Goal: Contribute content: Add original content to the website for others to see

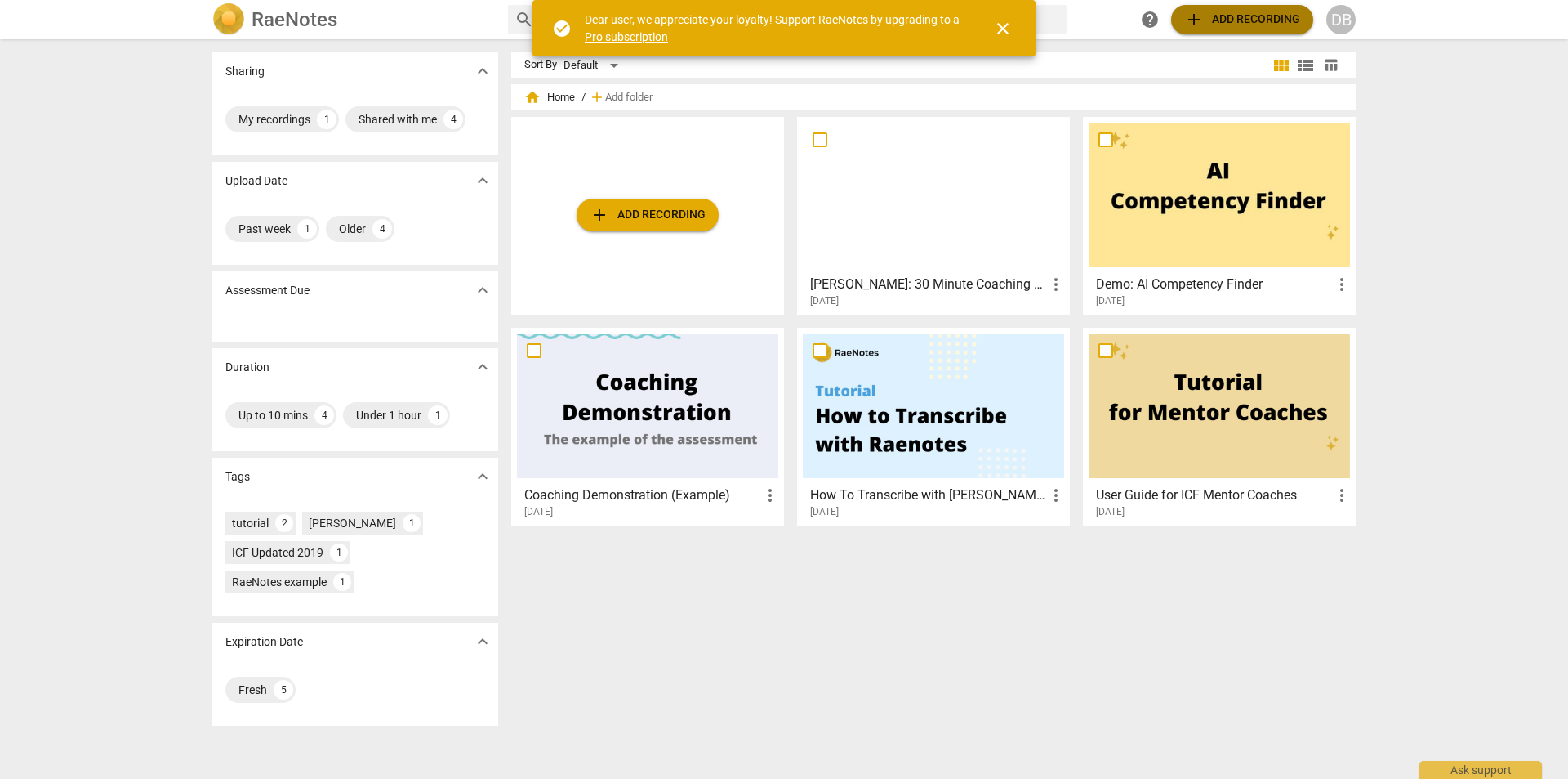
click at [1207, 15] on span "add Add recording" at bounding box center [1242, 20] width 116 height 20
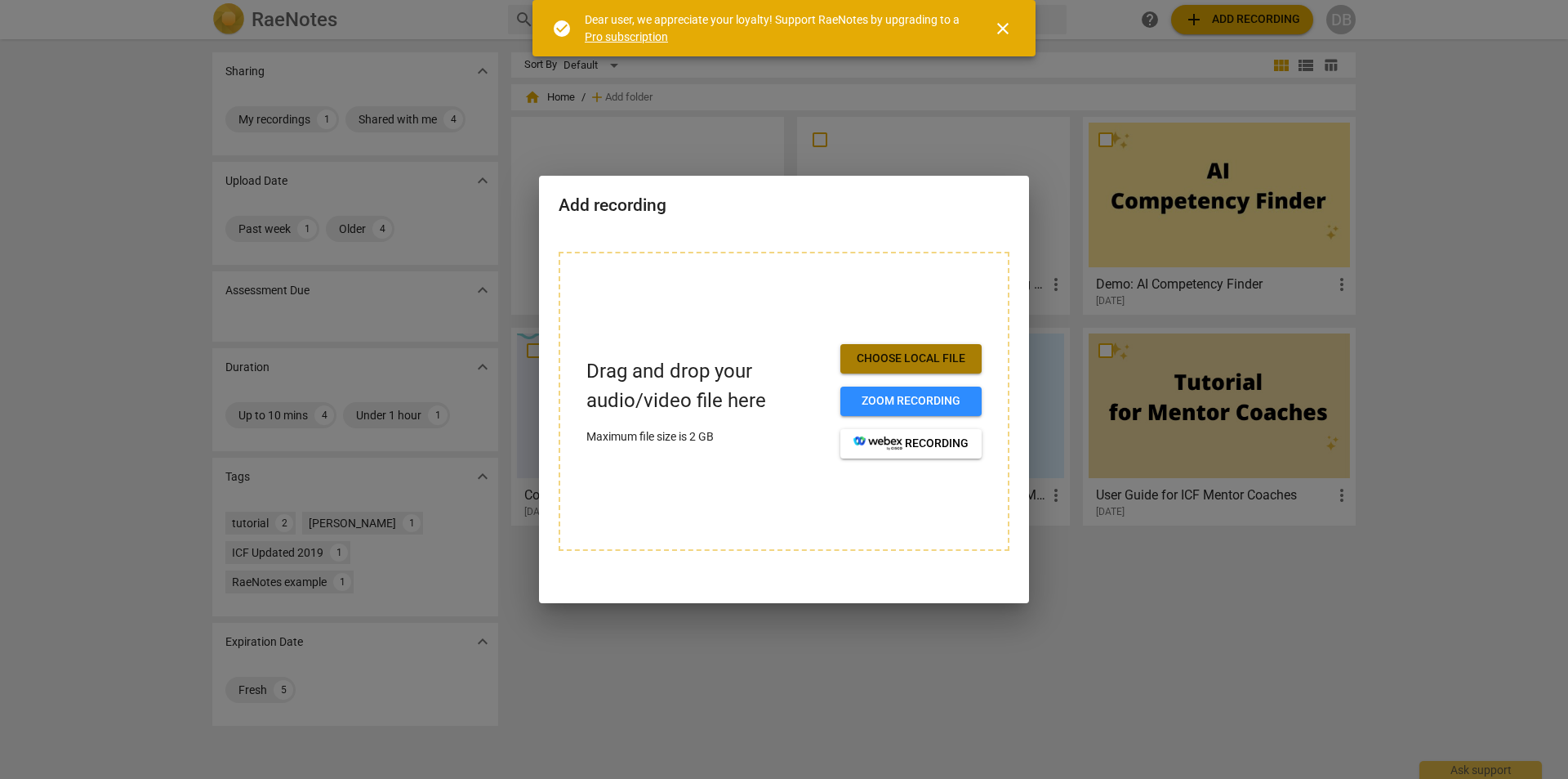
click at [926, 363] on span "Choose local file" at bounding box center [911, 358] width 115 height 16
click at [1317, 620] on div at bounding box center [784, 390] width 1568 height 779
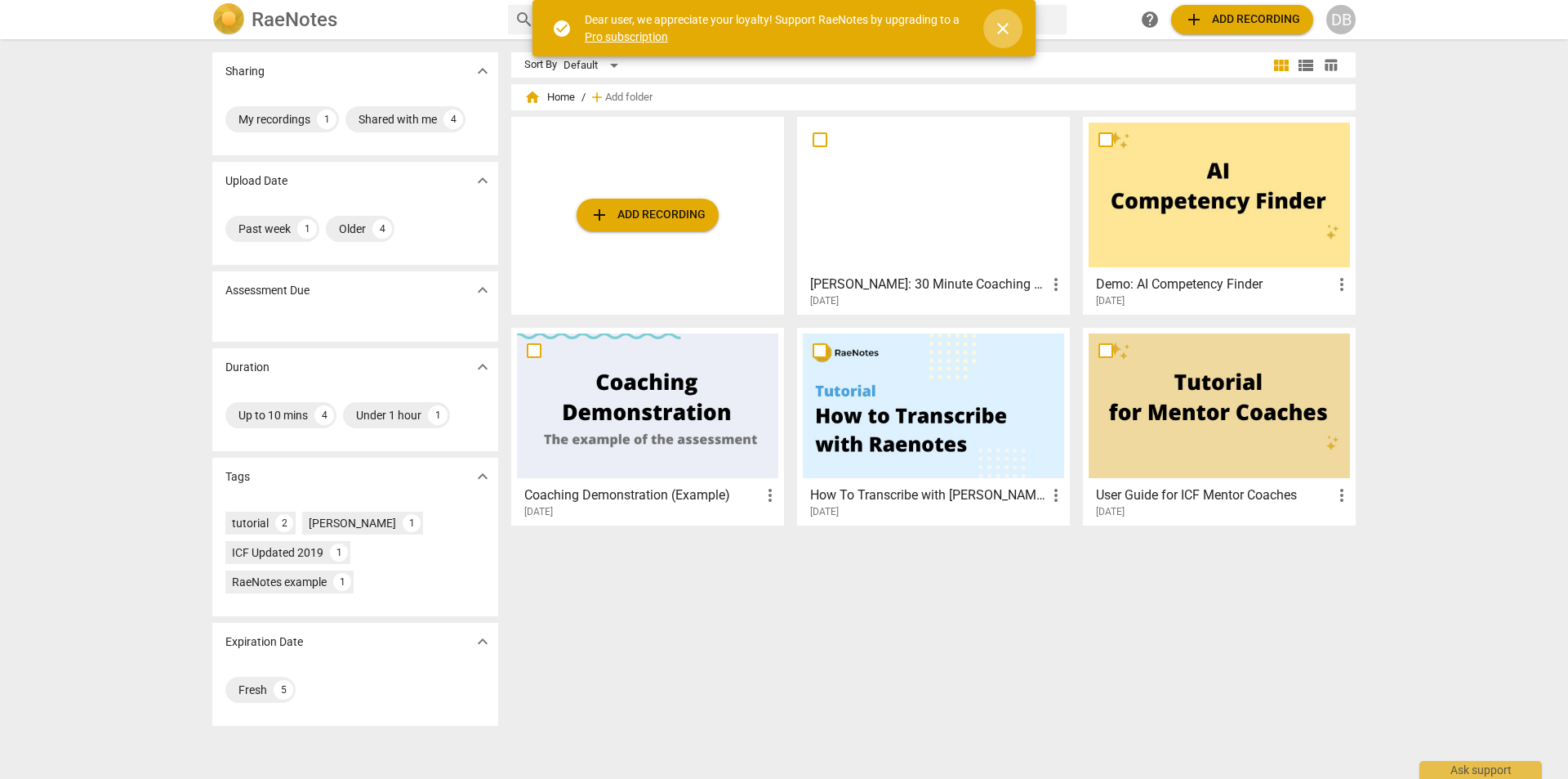
click at [1004, 24] on span "close" at bounding box center [1003, 28] width 20 height 20
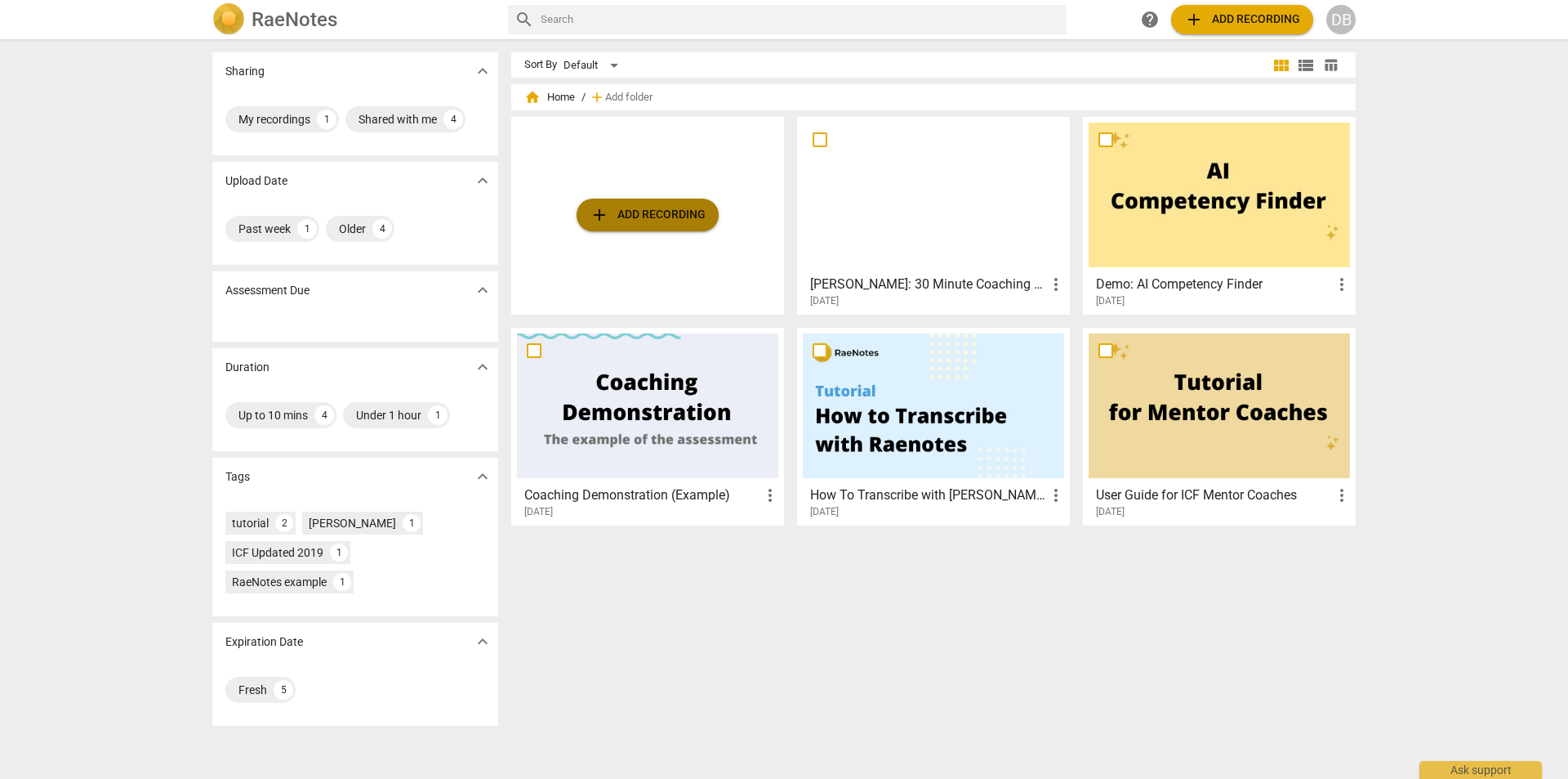
click at [653, 223] on span "add Add recording" at bounding box center [647, 215] width 116 height 20
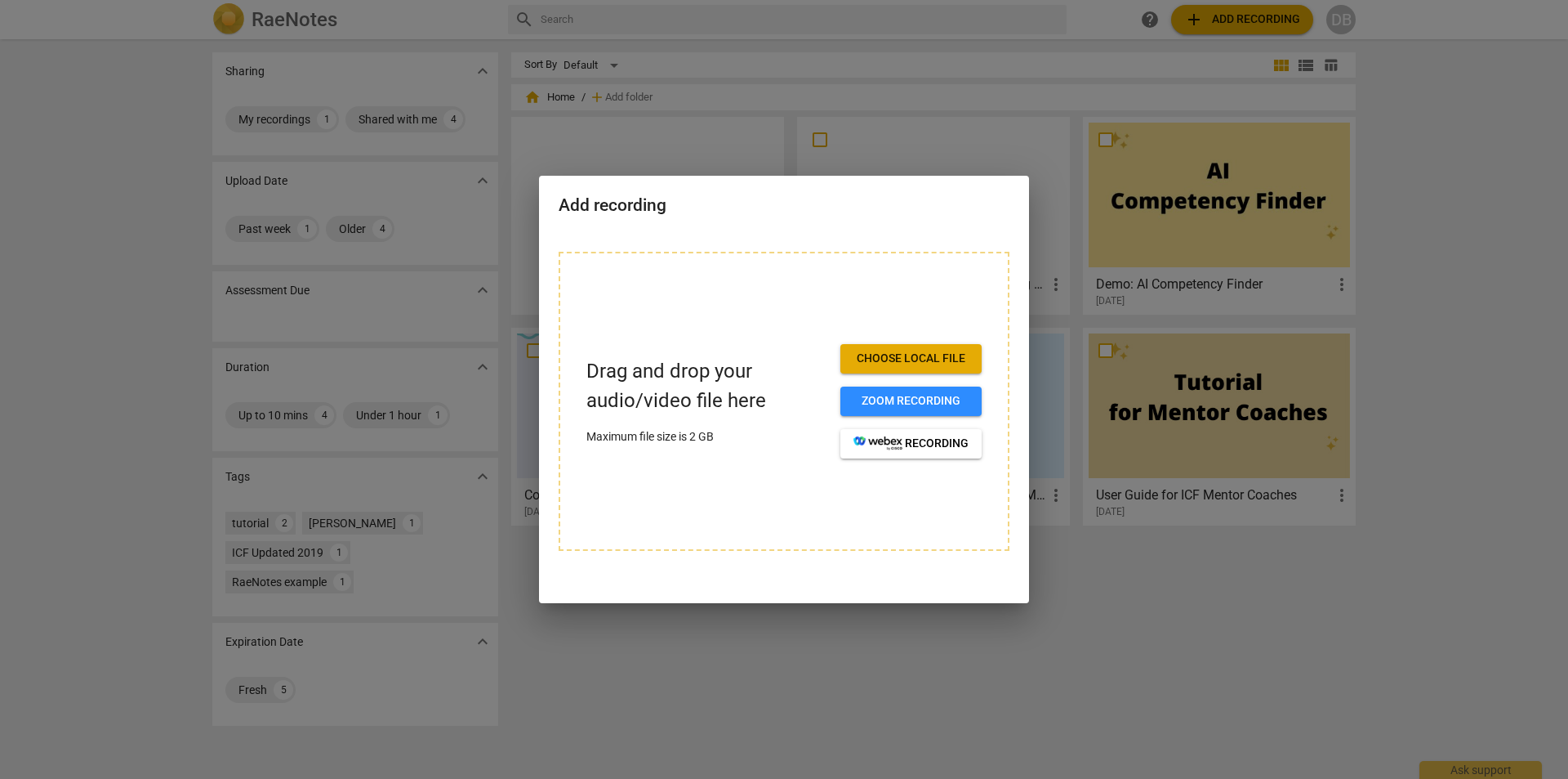
drag, startPoint x: 894, startPoint y: 352, endPoint x: 994, endPoint y: 263, distance: 133.9
click at [994, 263] on div "Drag and drop your audio/video file here Maximum file size is 2 GB Choose local…" at bounding box center [784, 401] width 451 height 299
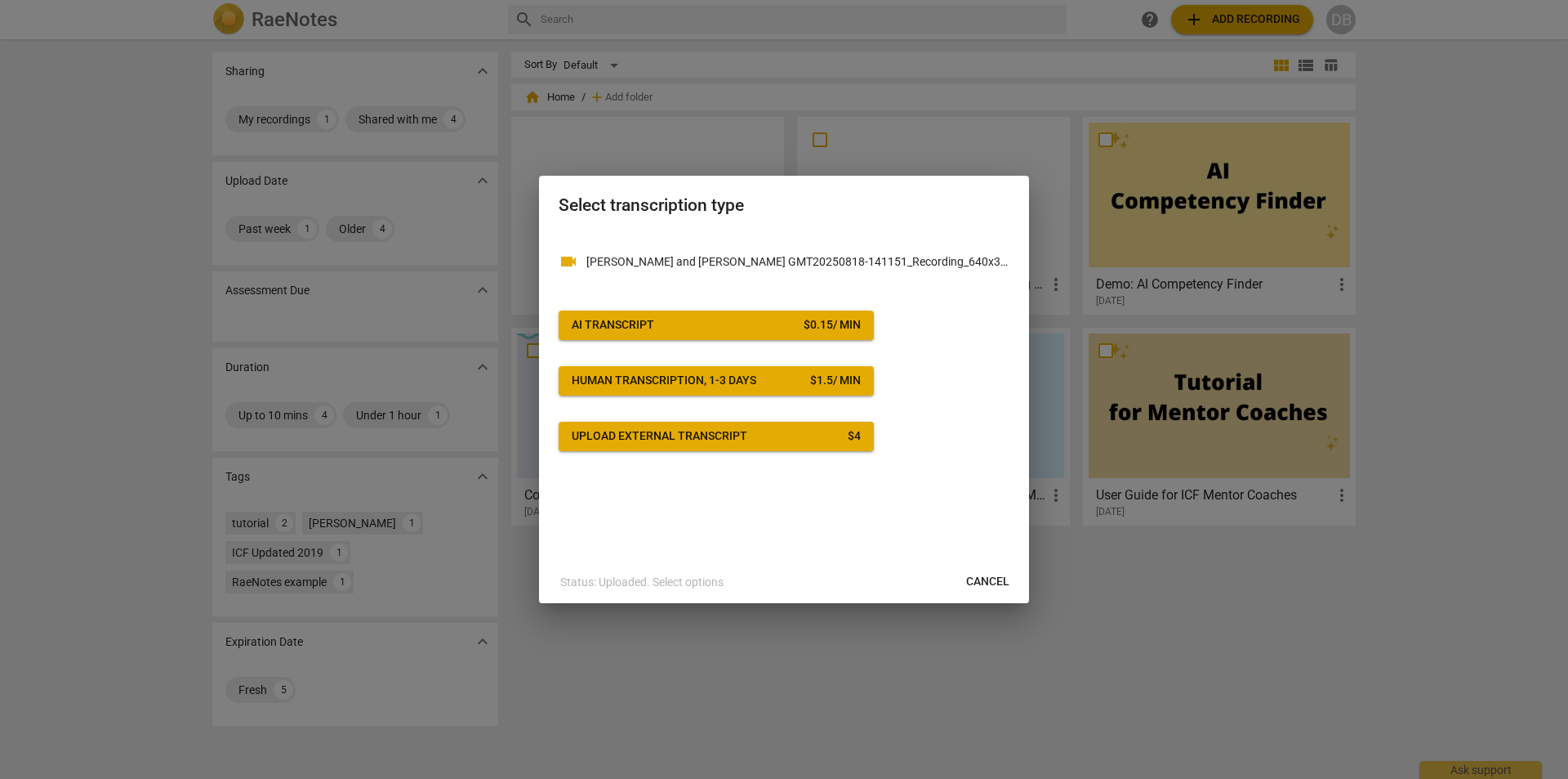
click at [995, 587] on span "Cancel" at bounding box center [987, 581] width 43 height 16
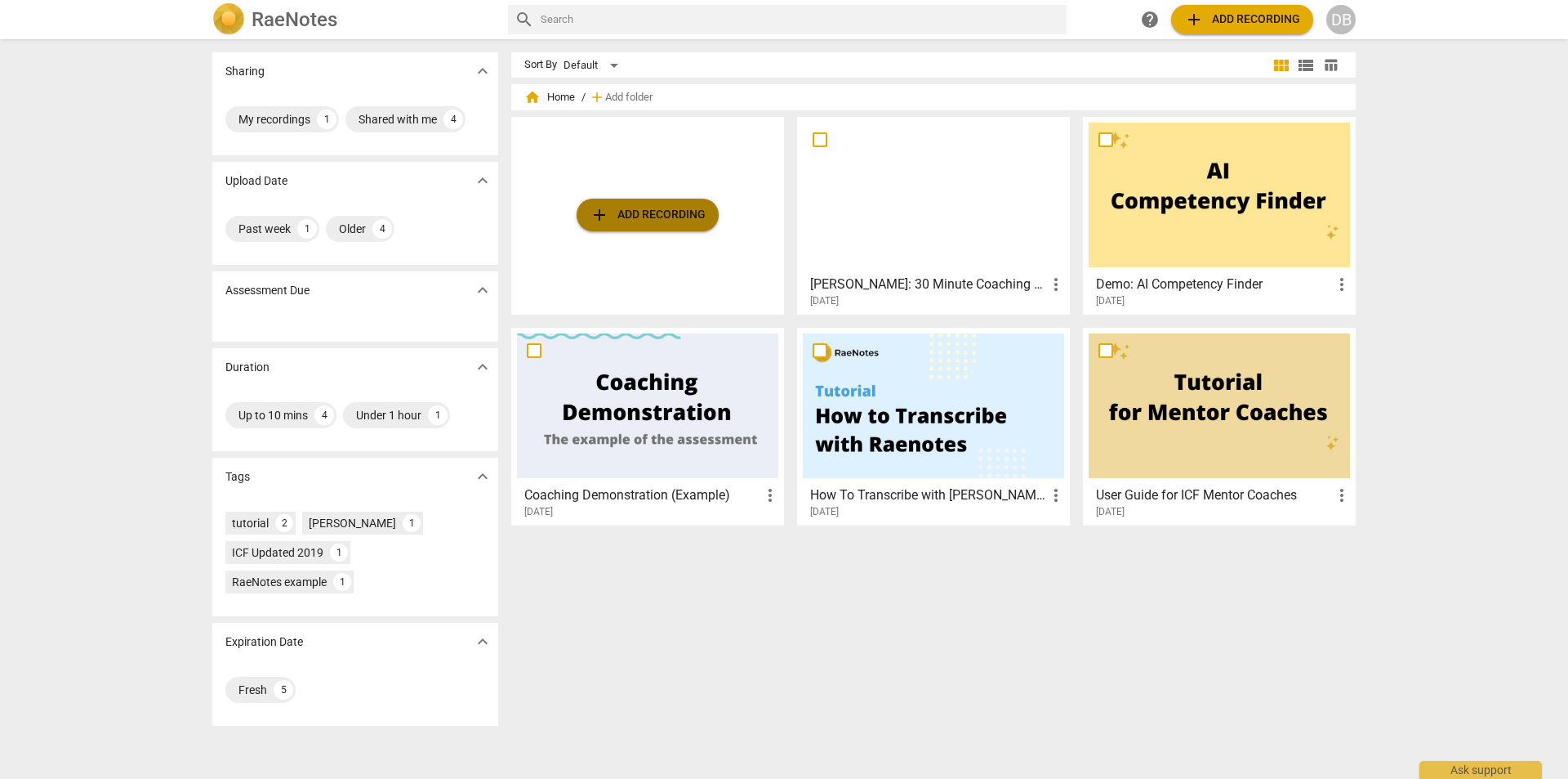
click at [655, 210] on span "add Add recording" at bounding box center [647, 215] width 116 height 20
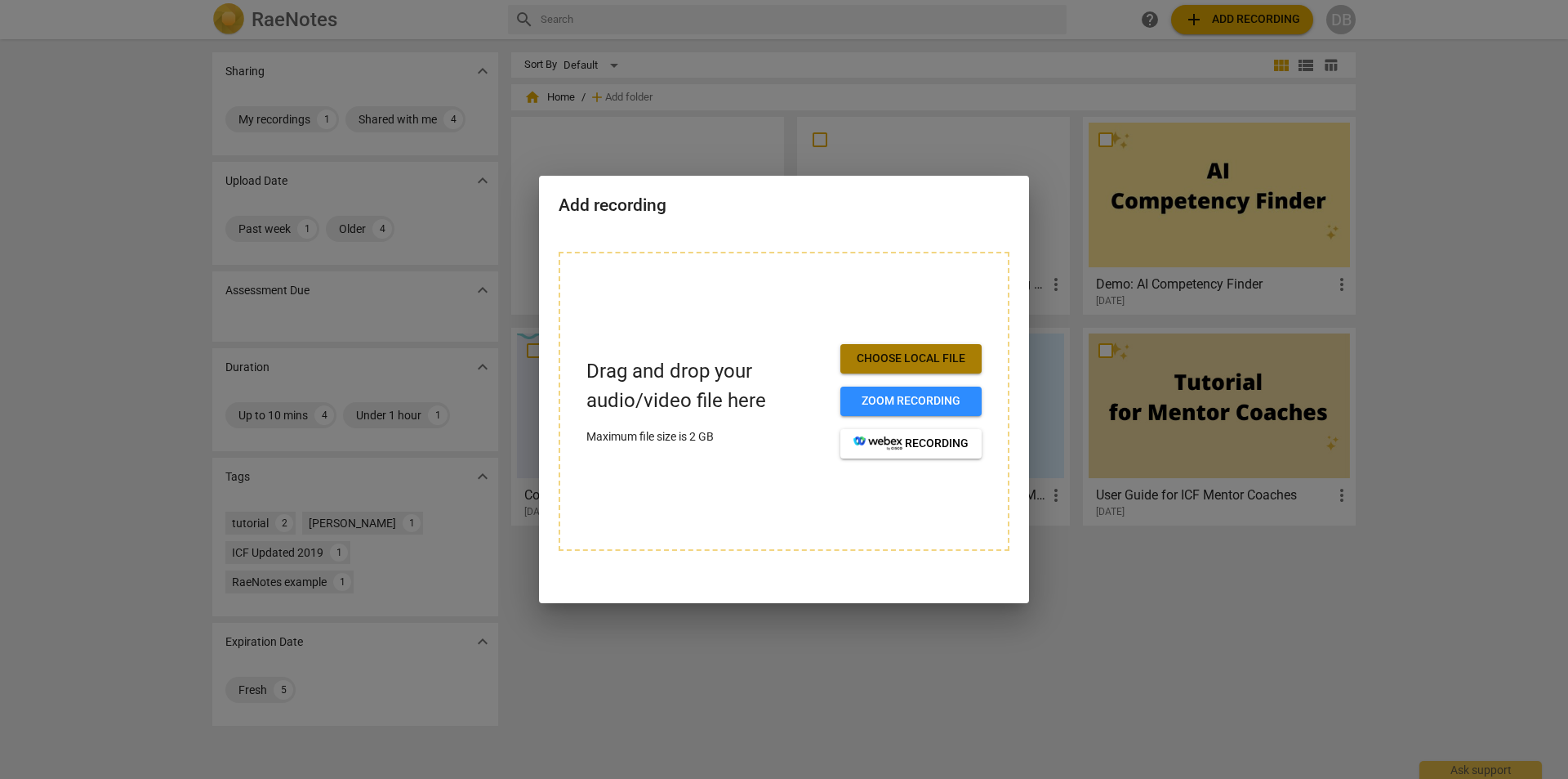
click at [916, 365] on span "Choose local file" at bounding box center [911, 358] width 115 height 16
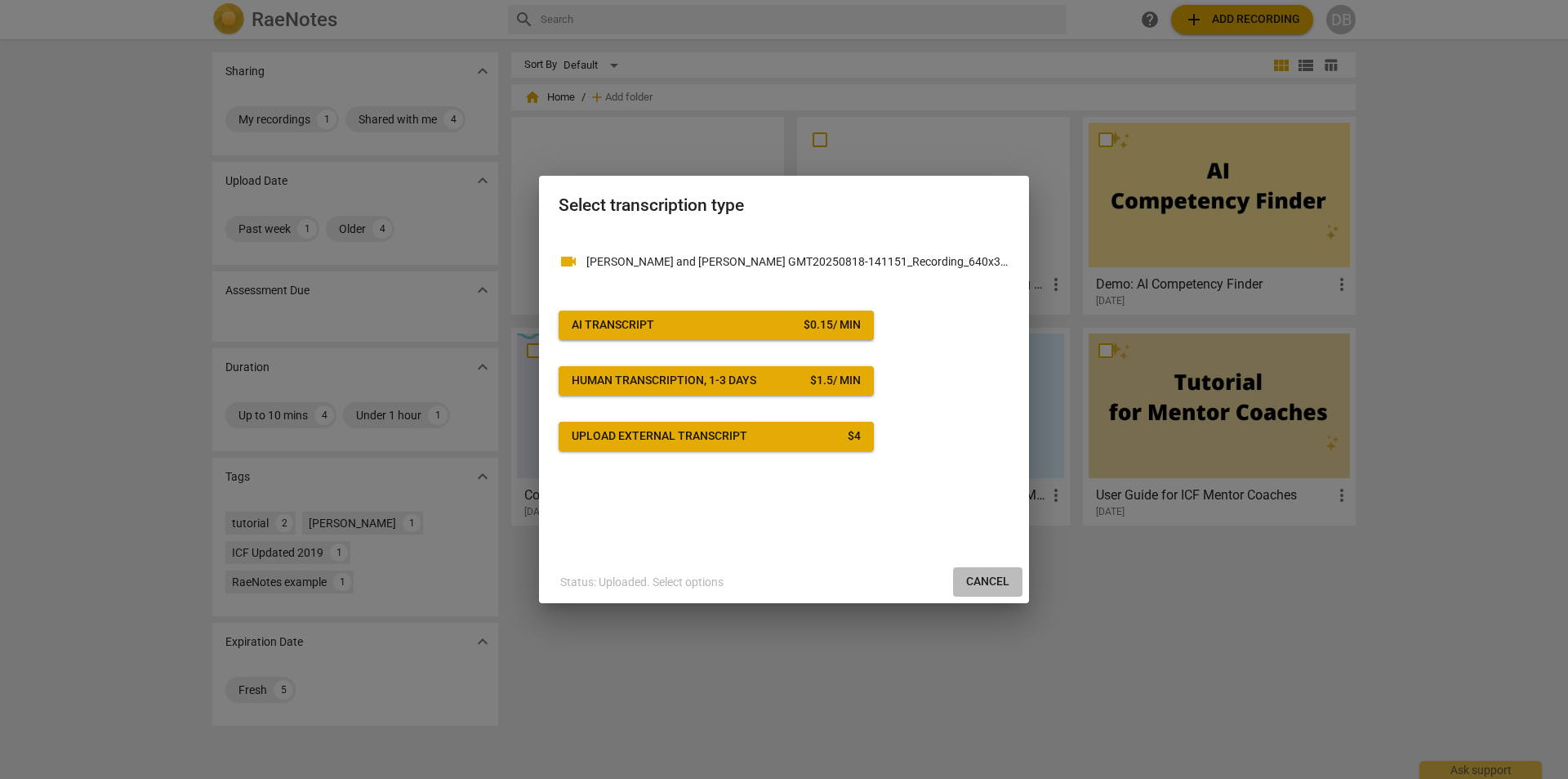
click at [1000, 583] on span "Cancel" at bounding box center [987, 581] width 43 height 16
